Goal: Transaction & Acquisition: Purchase product/service

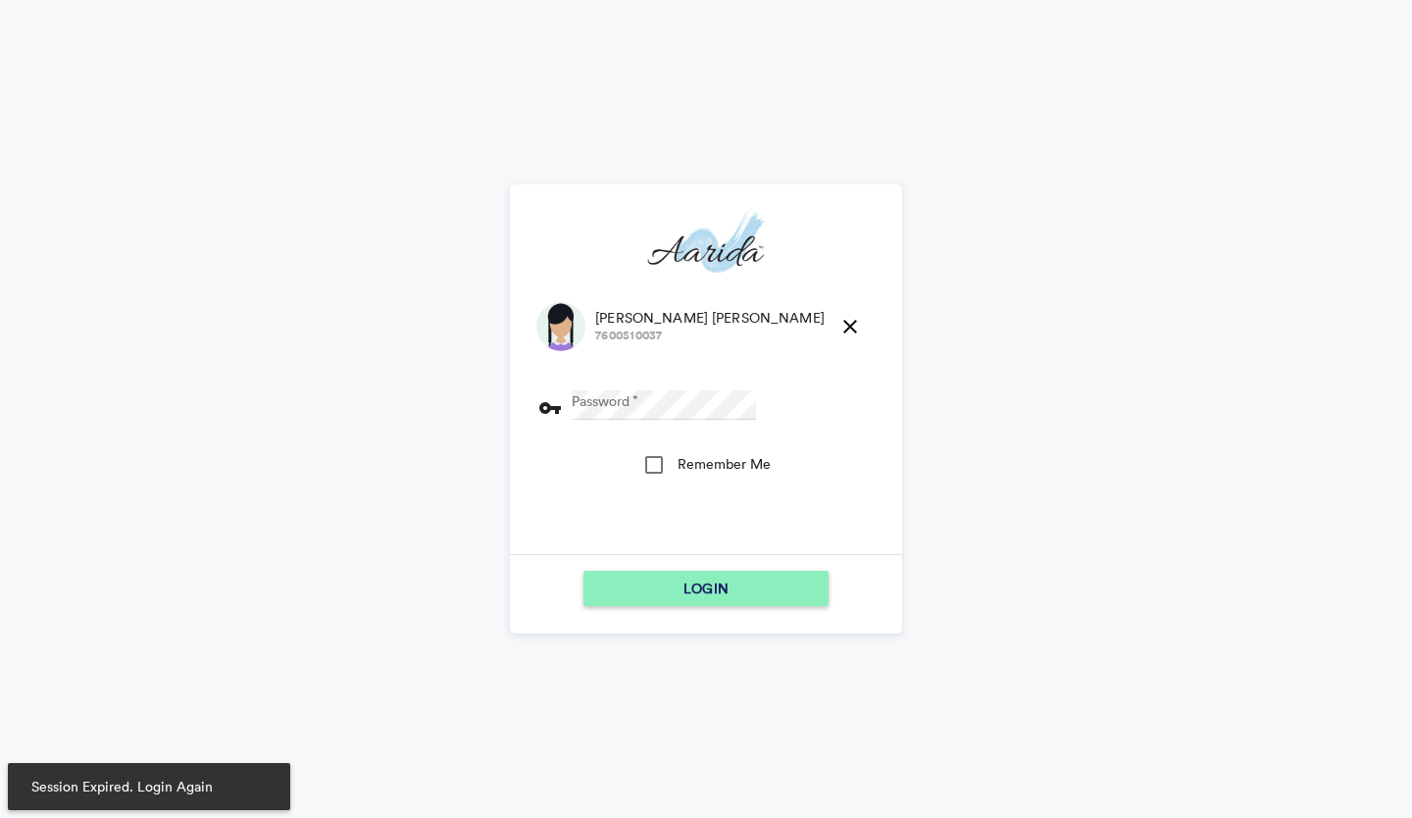
click at [838, 334] on md-icon "close" at bounding box center [850, 327] width 24 height 24
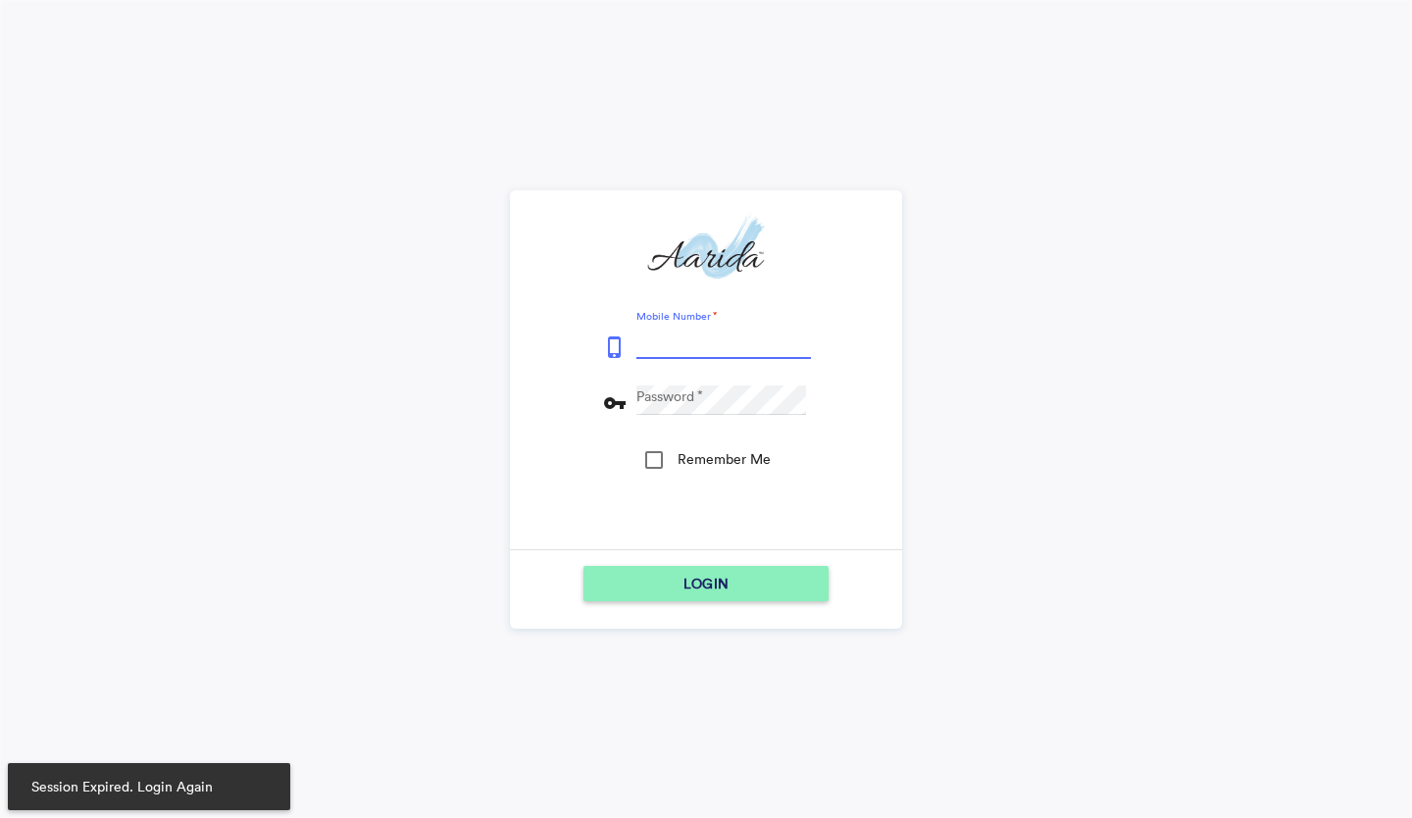
click at [686, 340] on input "Mobile Number" at bounding box center [723, 343] width 175 height 29
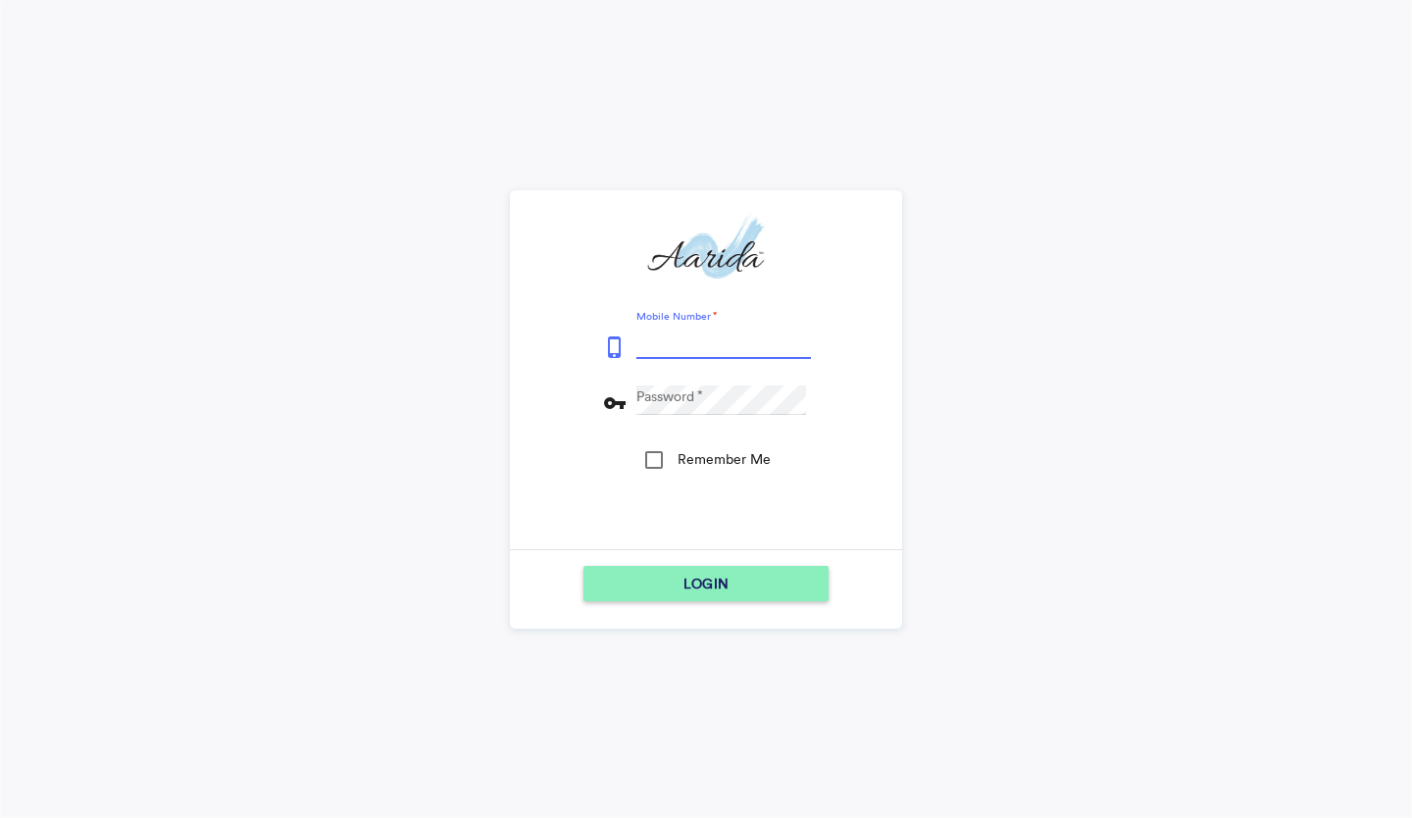
type input "9153796315"
click at [657, 574] on div "LOGIN" at bounding box center [705, 583] width 229 height 35
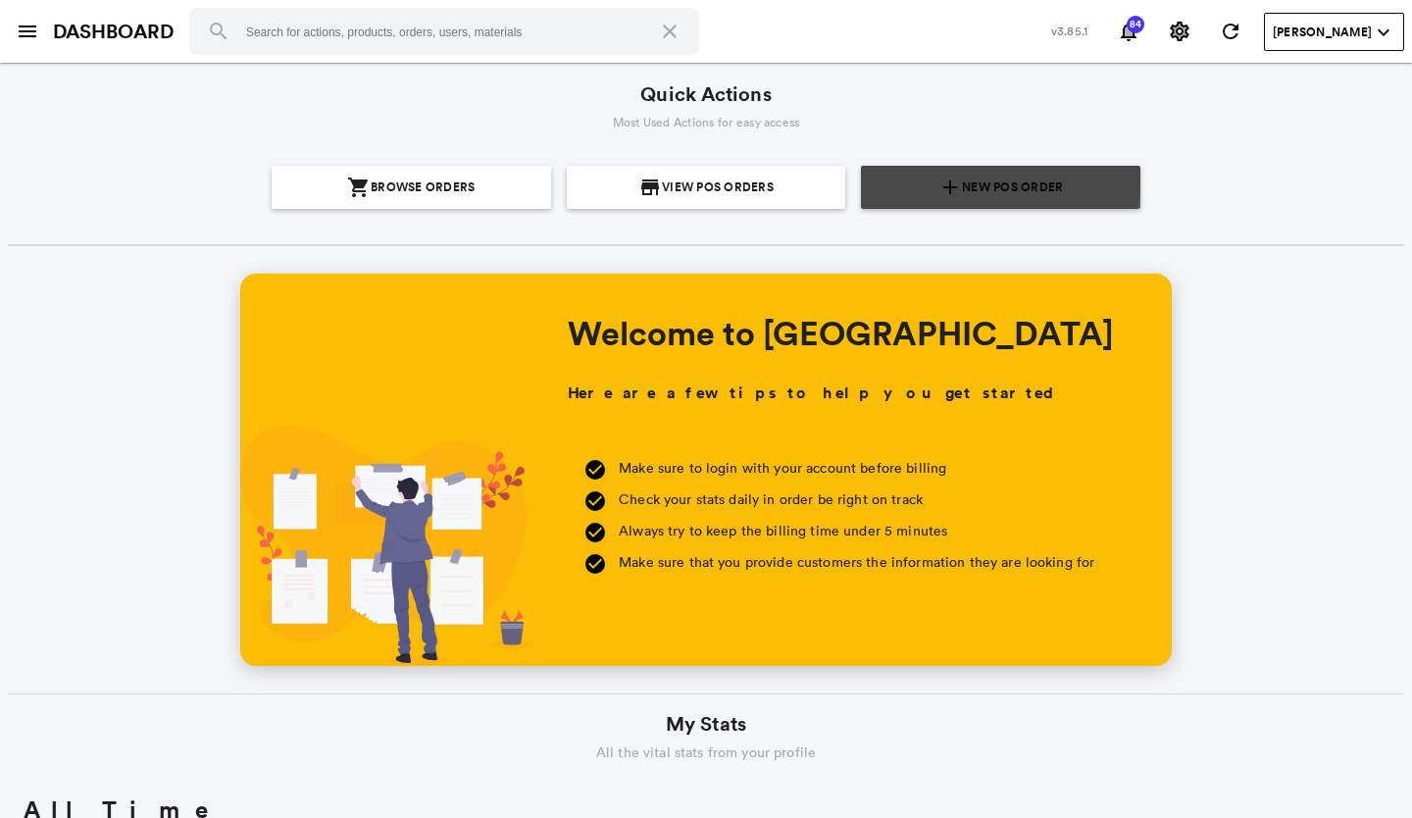
click at [917, 170] on section "add New POS Order" at bounding box center [1001, 187] width 264 height 43
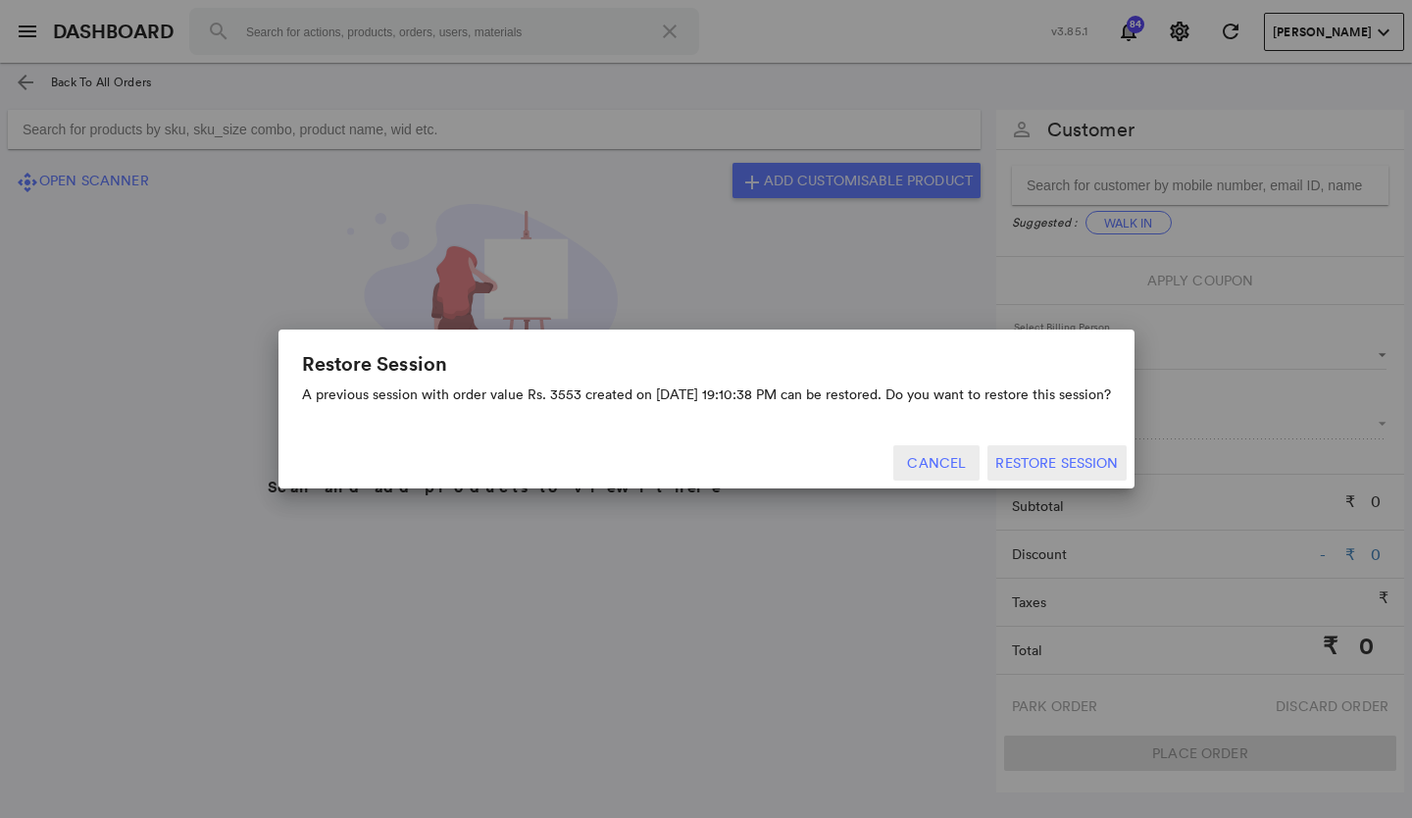
click at [943, 468] on button "Cancel" at bounding box center [936, 462] width 86 height 35
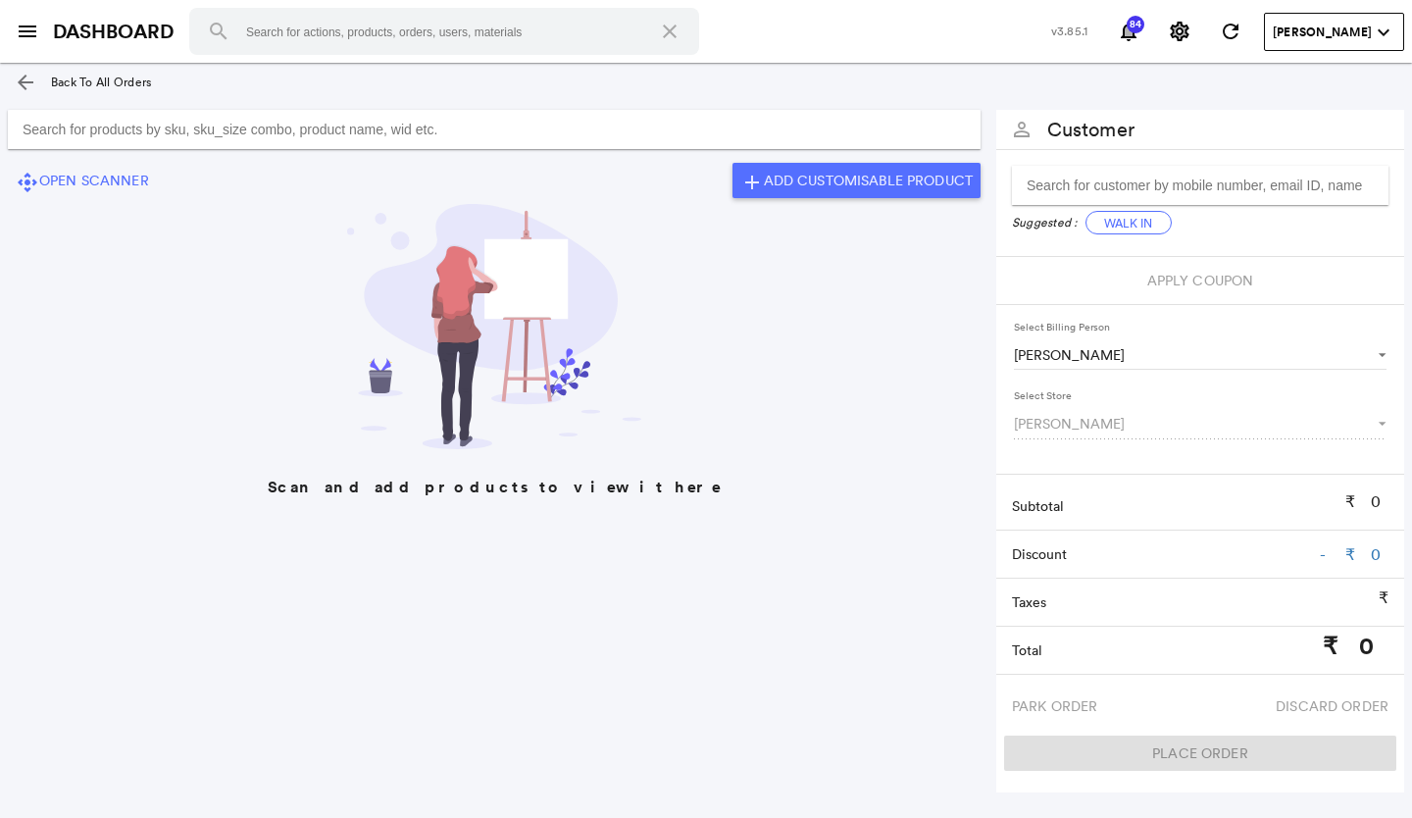
click at [476, 139] on input "Search for products by sku, sku_size combo, product name, wid etc." at bounding box center [494, 129] width 973 height 39
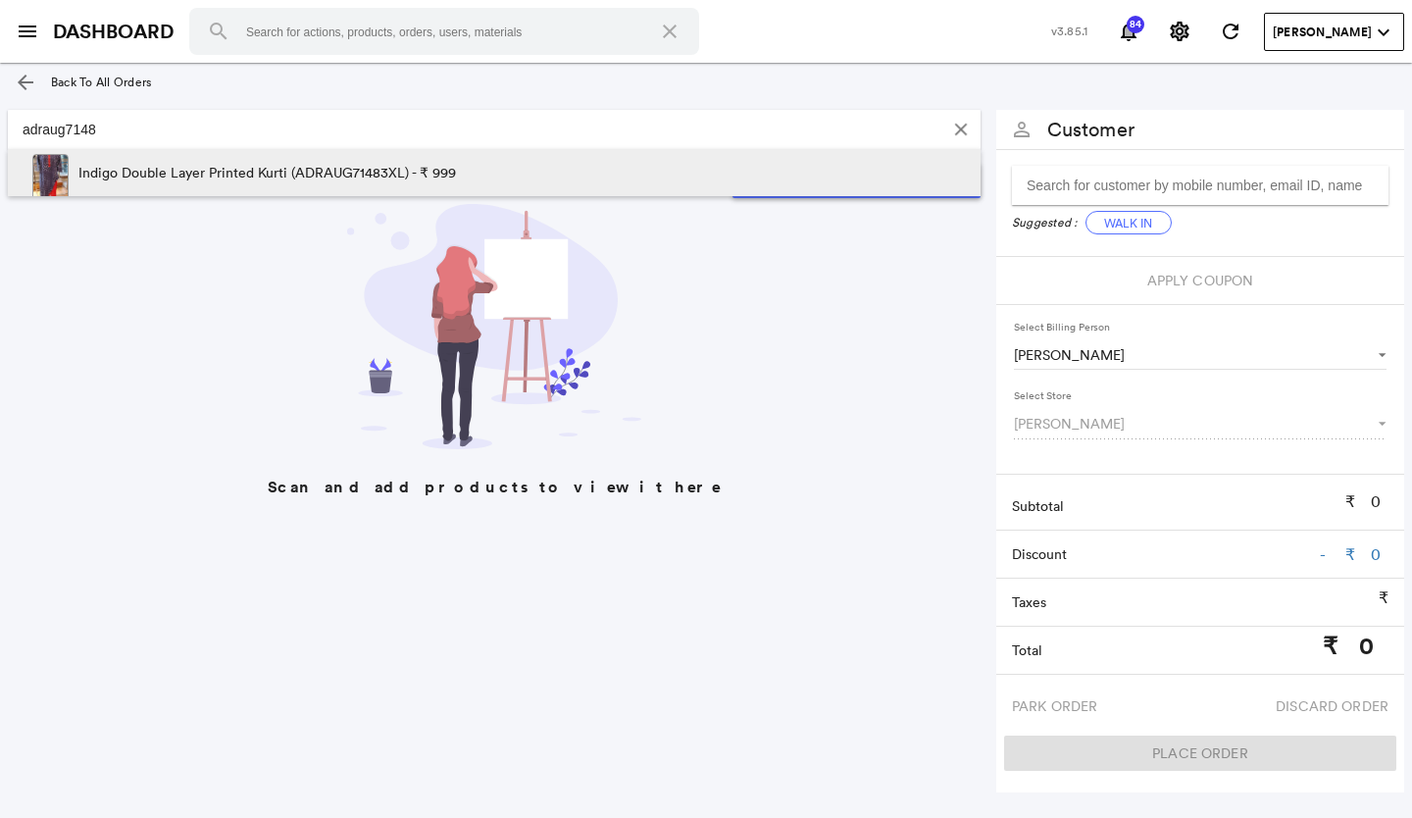
type input "adraug7148"
click at [381, 171] on p "Indigo Double Layer Printed Kurti (ADRAUG71483XL) - ₹ 999" at bounding box center [266, 172] width 377 height 47
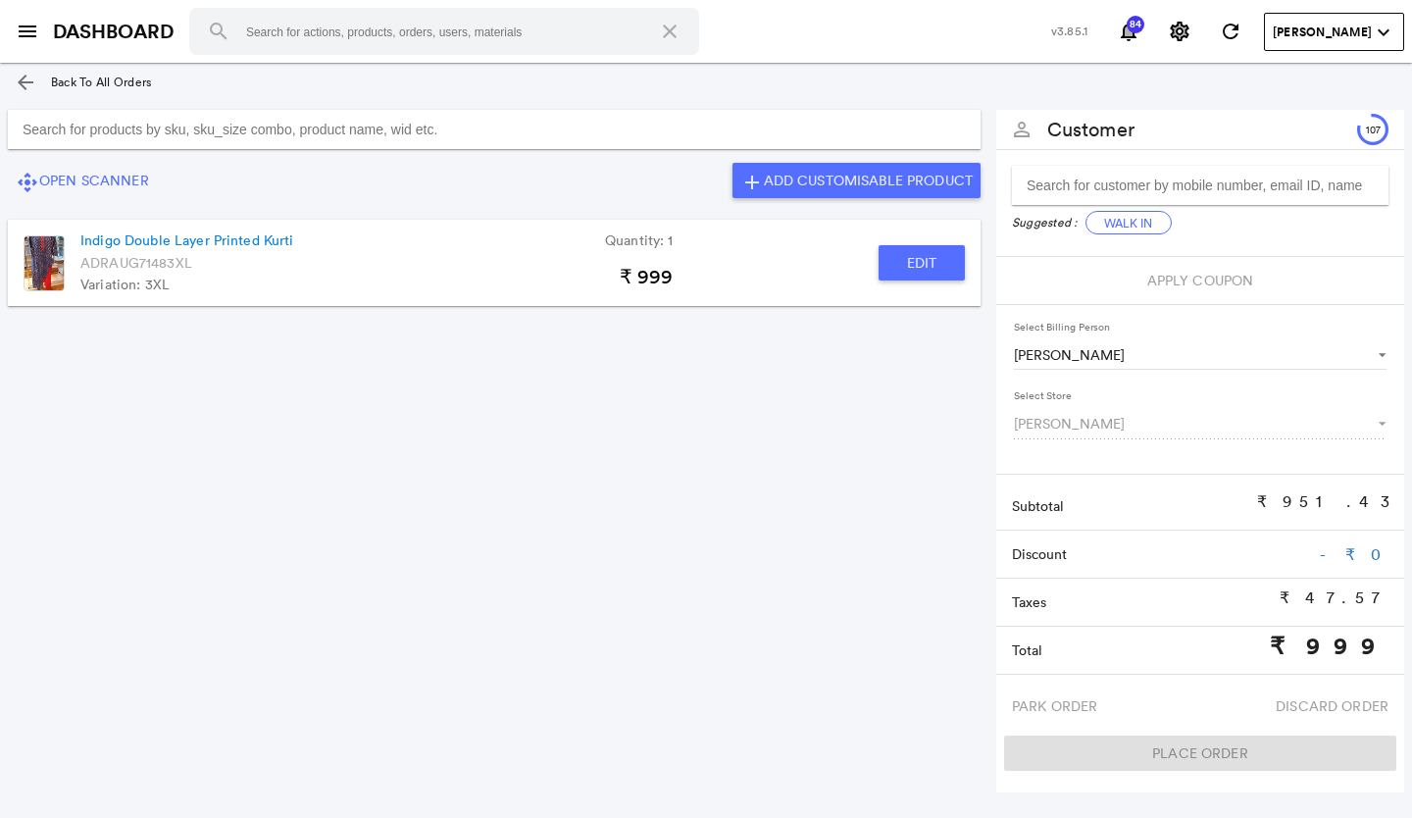
click at [367, 139] on input "Search for products by sku, sku_size combo, product name, wid etc." at bounding box center [494, 129] width 973 height 39
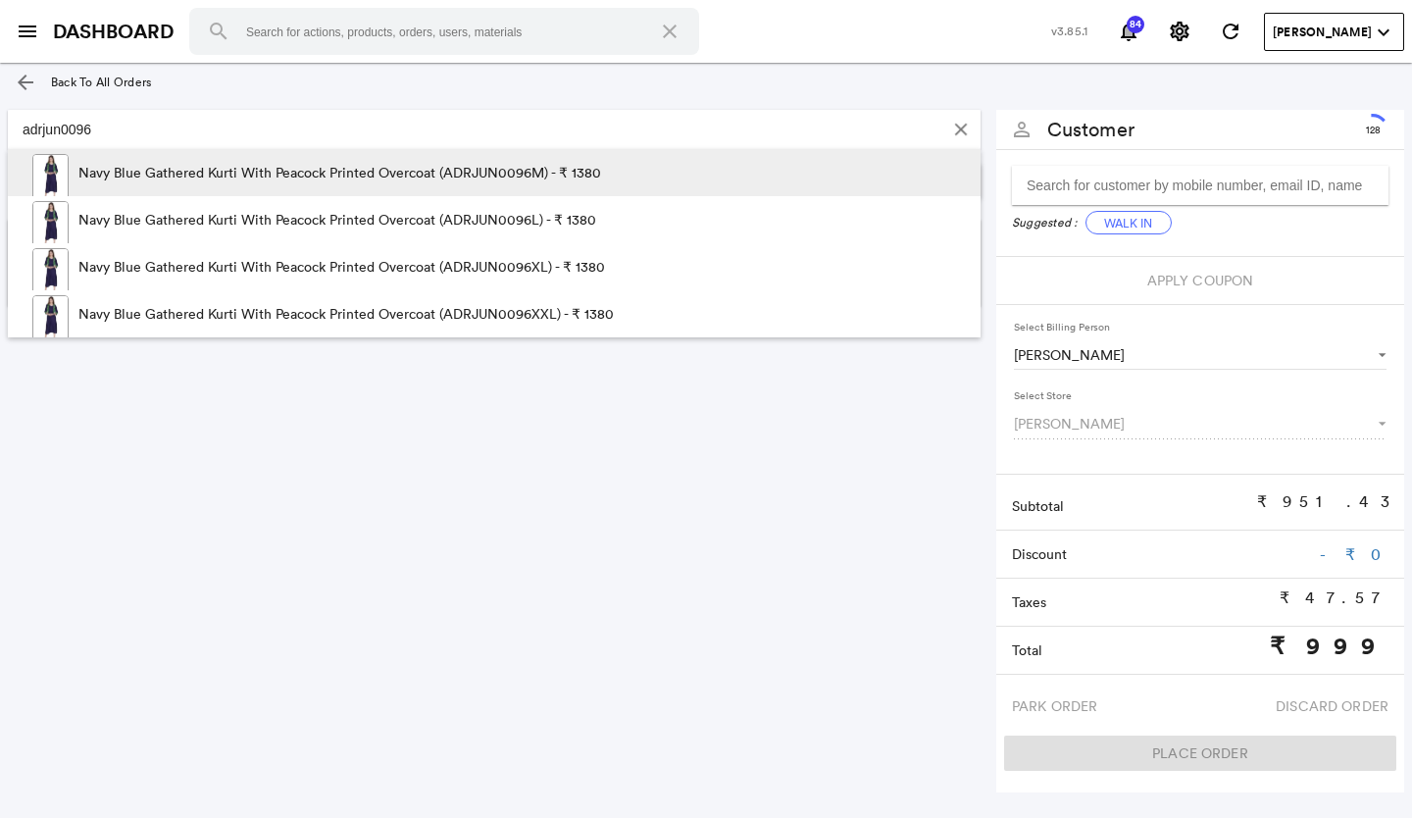
type input "adrjun0096"
click at [51, 187] on img at bounding box center [50, 178] width 36 height 49
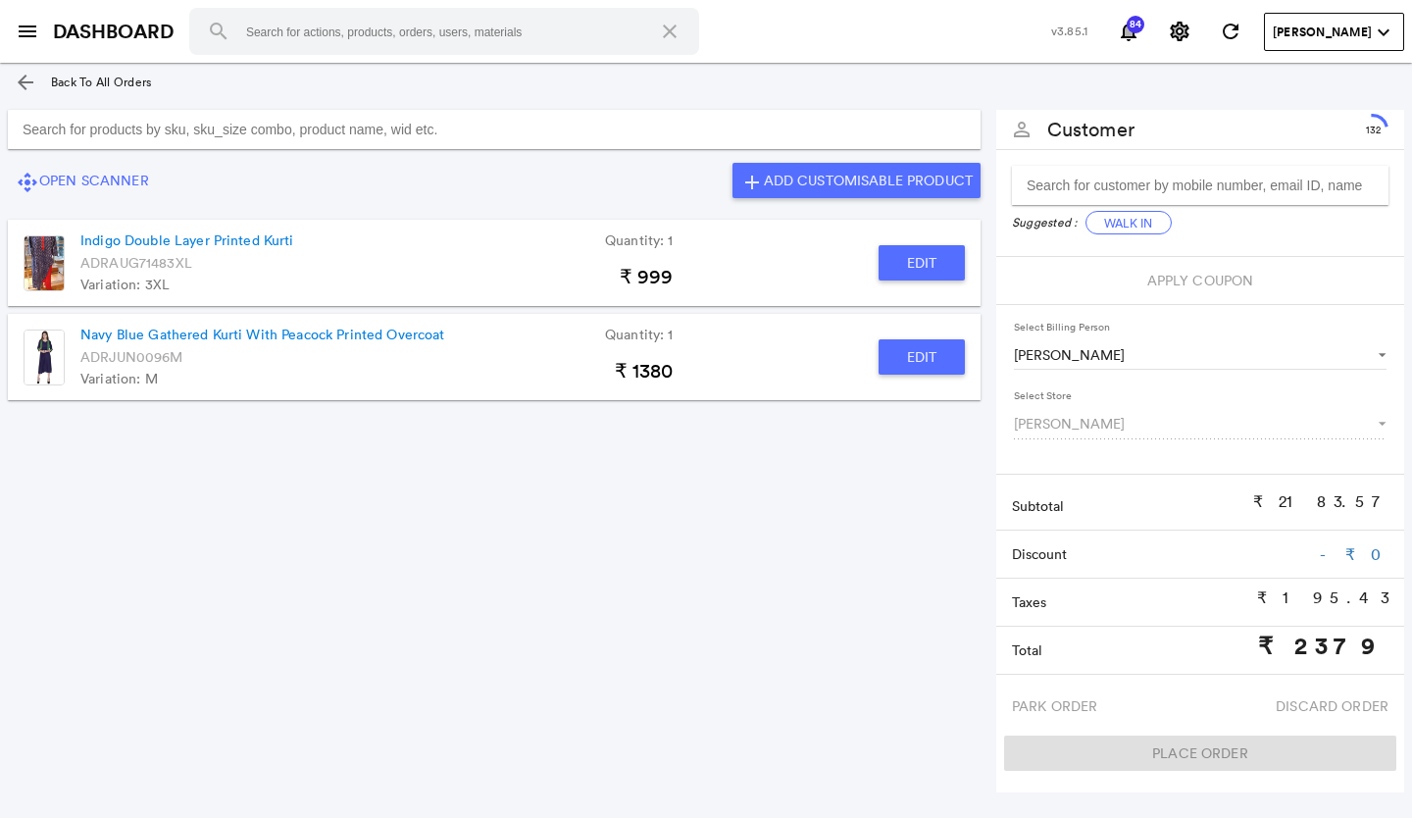
click at [906, 262] on button "Edit" at bounding box center [921, 262] width 86 height 35
type input "Indigo Double Layer Printed Kurti"
type input "1"
type input "0"
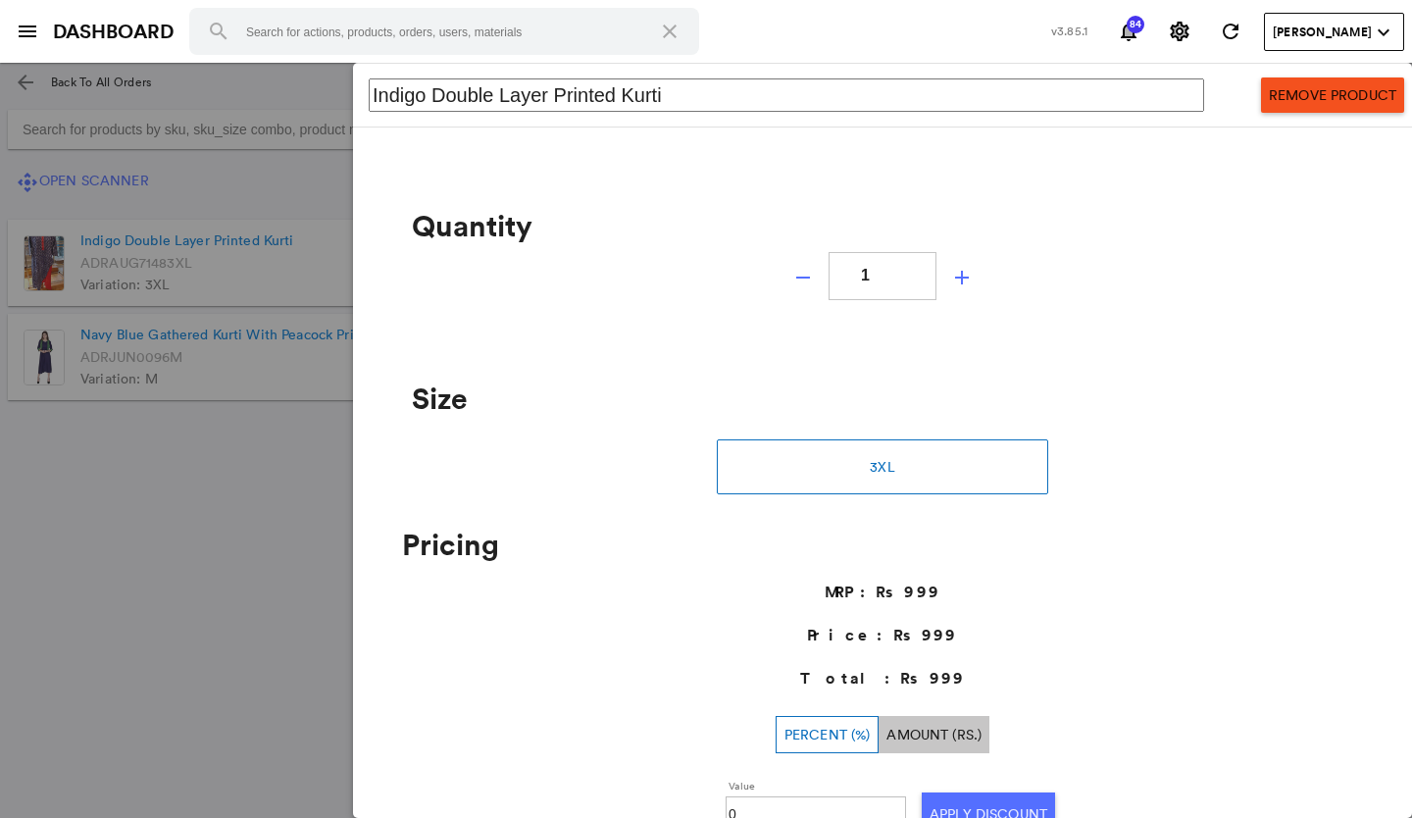
click at [1334, 105] on button "Remove Product" at bounding box center [1332, 94] width 143 height 35
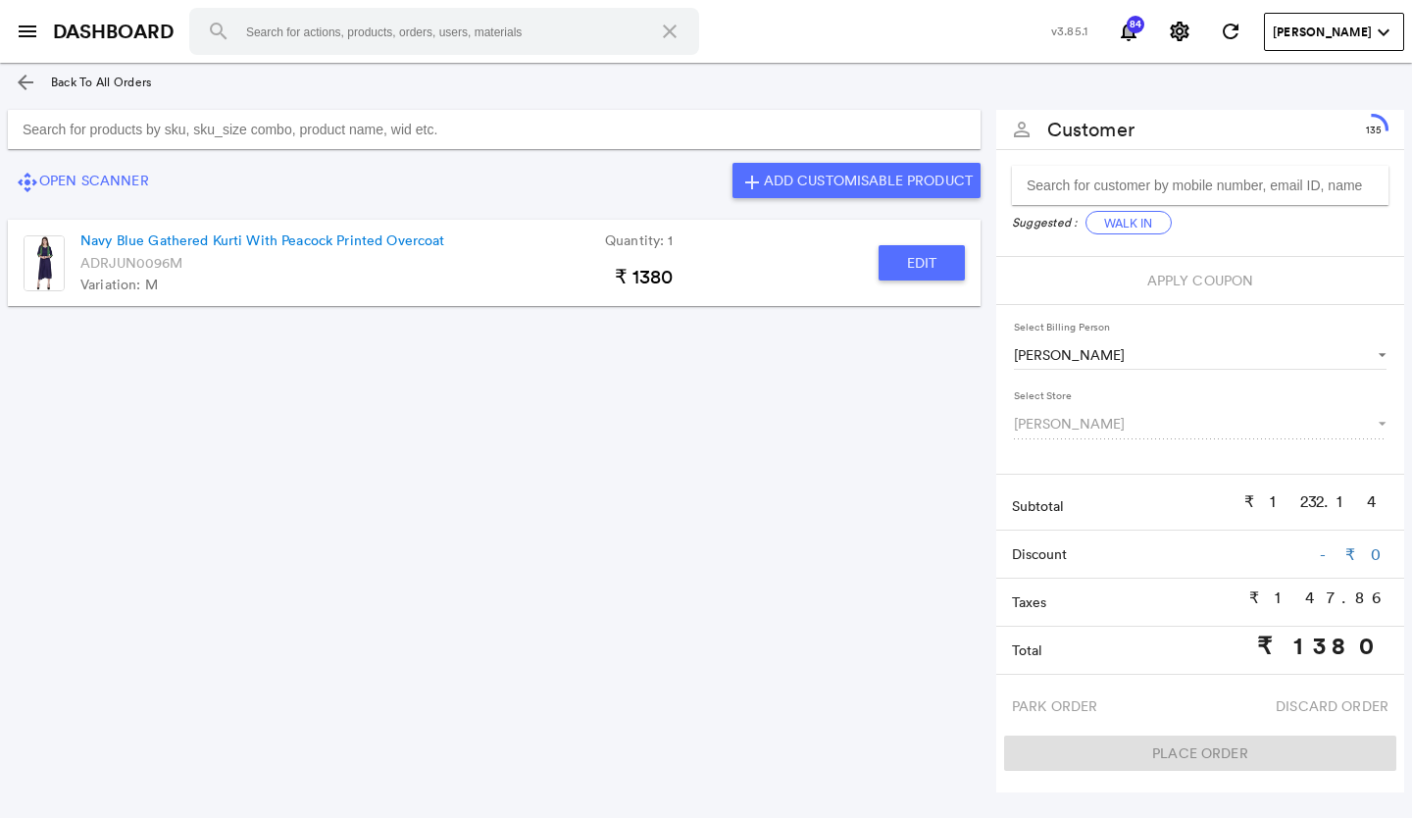
click at [947, 260] on button "Edit" at bounding box center [921, 262] width 86 height 35
type input "Navy Blue Gathered Kurti With Peacock Printed Overcoat"
type input "1"
type input "0"
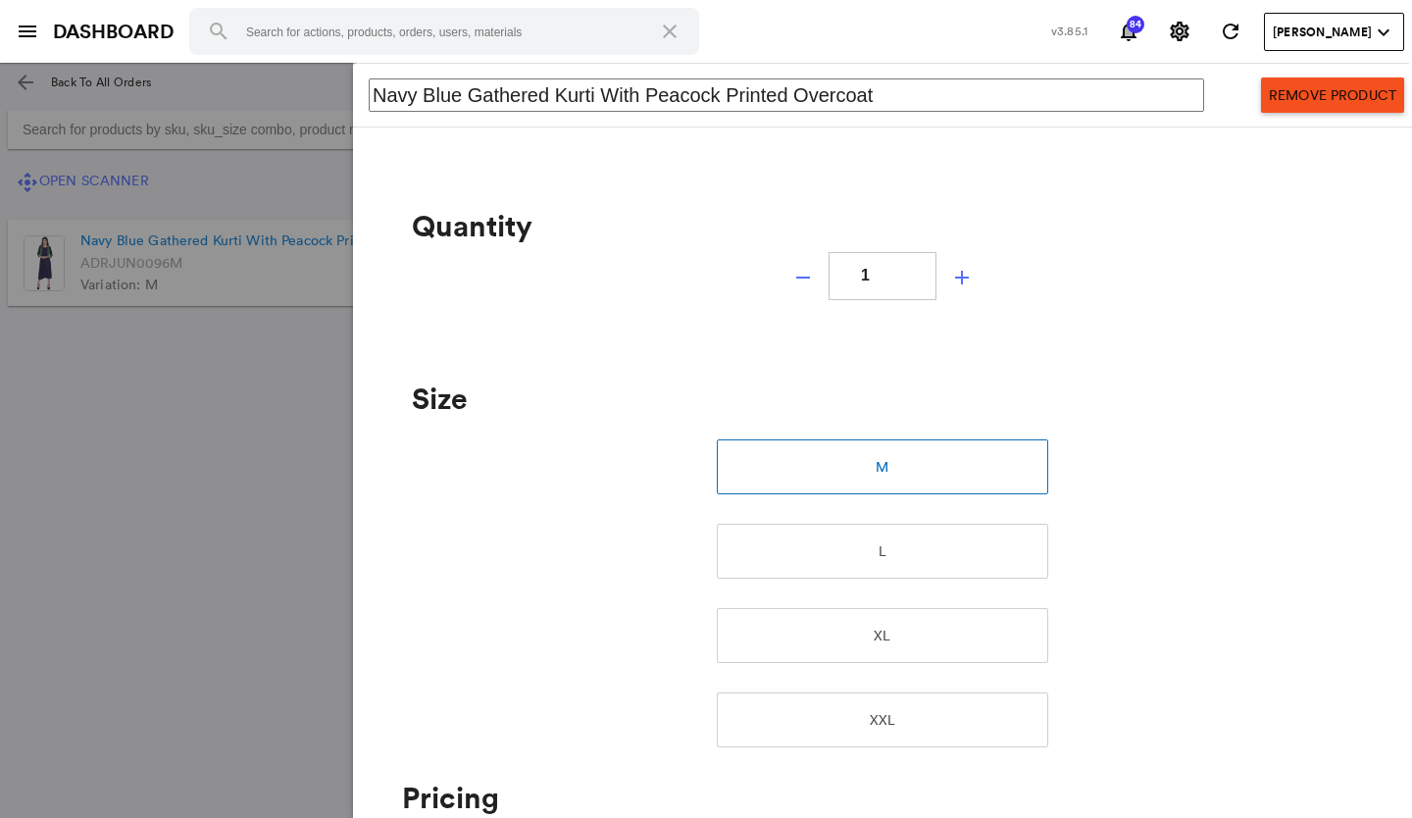
click at [1348, 107] on button "Remove Product" at bounding box center [1332, 94] width 143 height 35
